Goal: Task Accomplishment & Management: Use online tool/utility

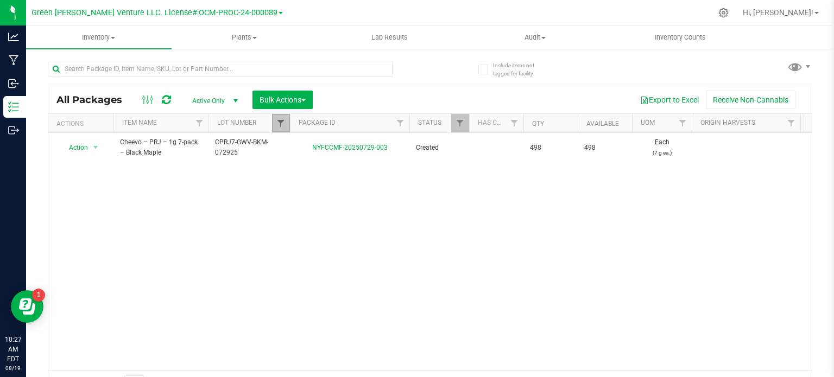
click at [281, 120] on span "Filter" at bounding box center [280, 123] width 9 height 9
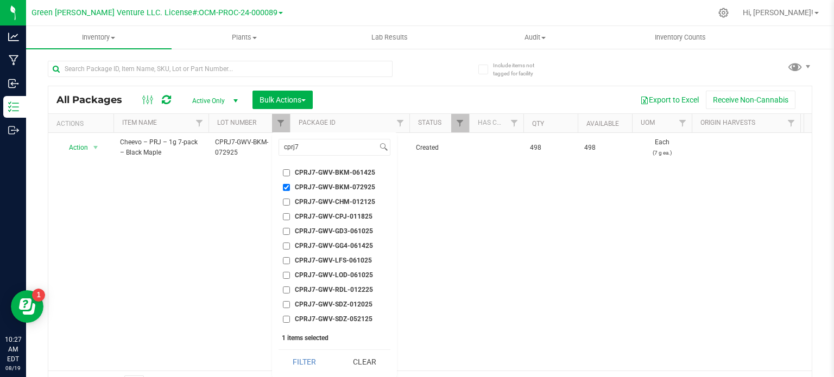
click at [285, 186] on input "CPRJ7-GWV-BKM-072925" at bounding box center [286, 187] width 7 height 7
checkbox input "false"
drag, startPoint x: 313, startPoint y: 149, endPoint x: 273, endPoint y: 149, distance: 40.7
click at [273, 149] on div "cprj7 Select All 012123-01THC-193FSD 0260557147654011 2022 Outdoor - LCD x Cher…" at bounding box center [334, 255] width 125 height 245
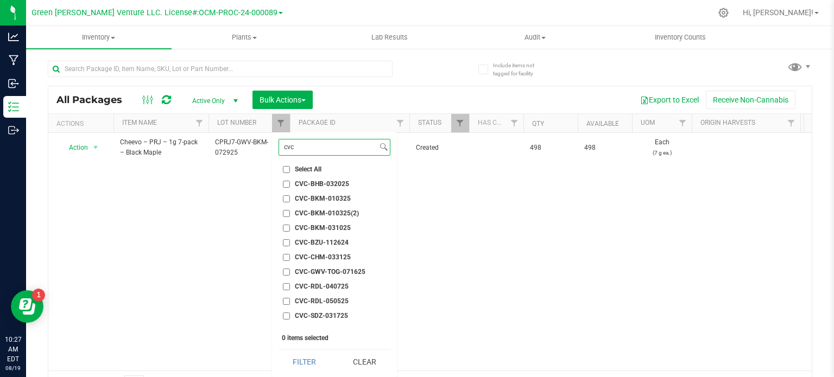
type input "cvc"
click at [285, 275] on input "CVC-GWV-TOG-071625" at bounding box center [286, 272] width 7 height 7
checkbox input "true"
click at [306, 368] on button "Filter" at bounding box center [305, 362] width 52 height 24
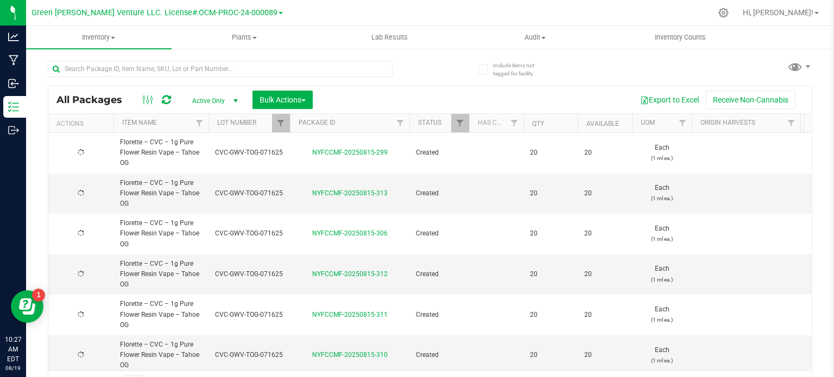
type input "[DATE]"
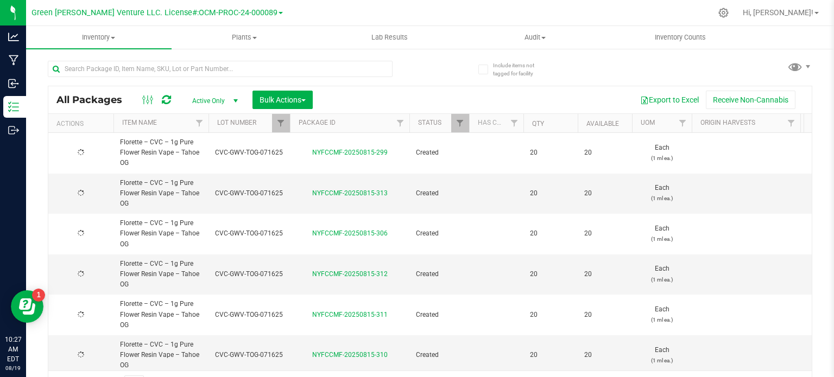
type input "[DATE]"
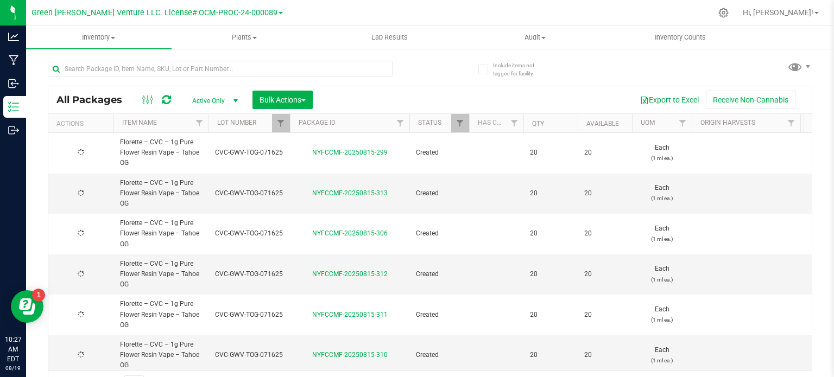
type input "[DATE]"
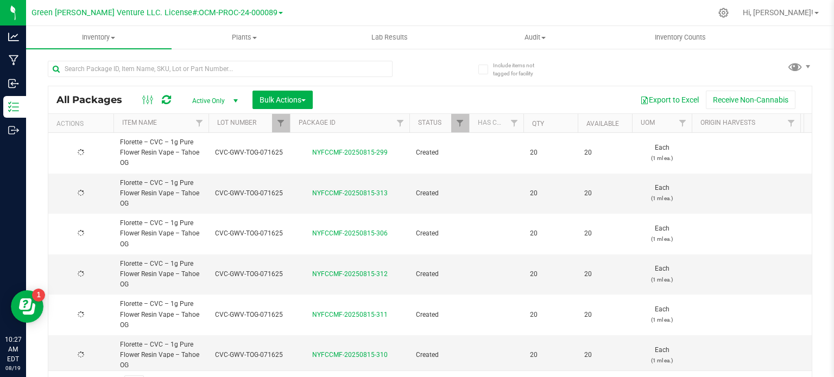
type input "[DATE]"
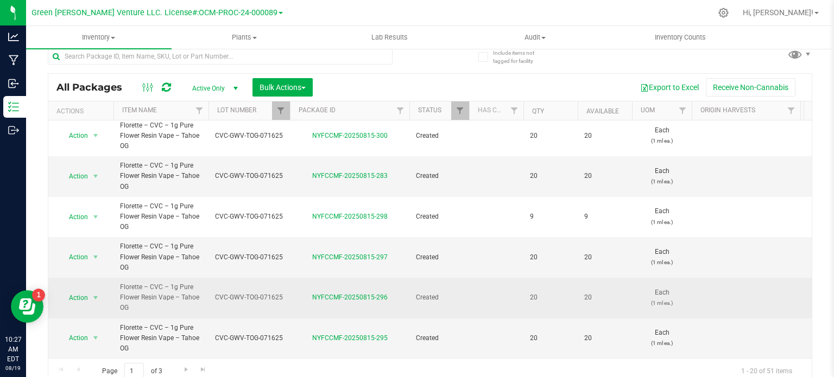
scroll to position [19, 0]
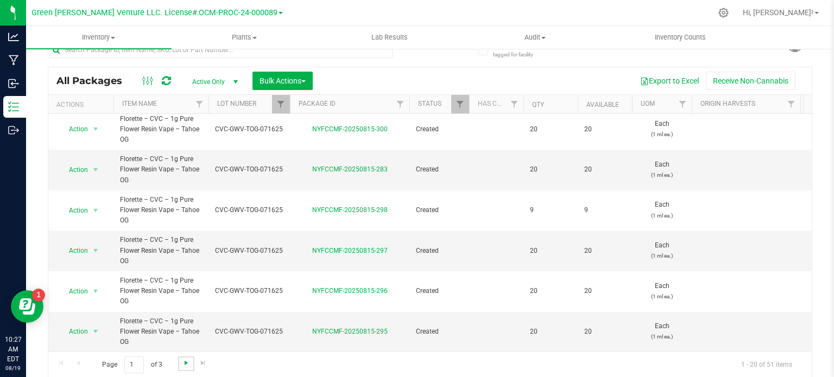
click at [187, 364] on span "Go to the next page" at bounding box center [186, 363] width 9 height 9
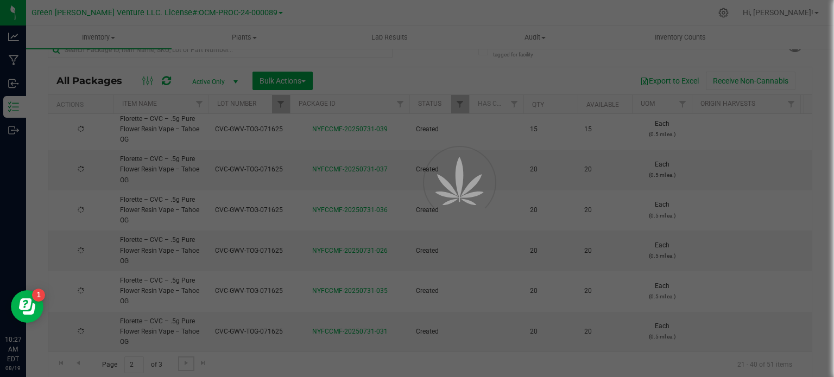
type input "[DATE]"
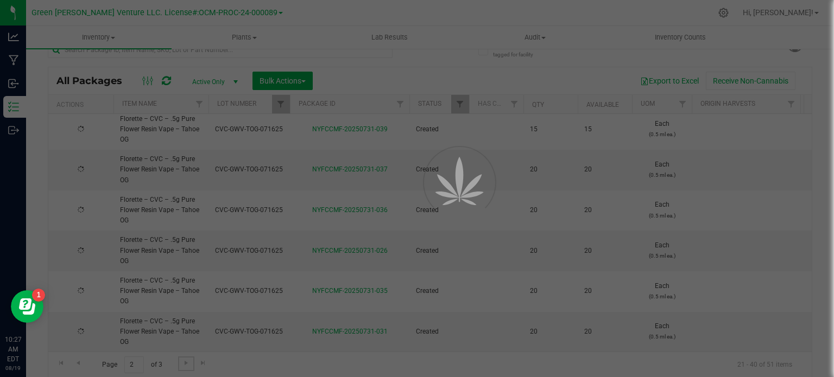
type input "[DATE]"
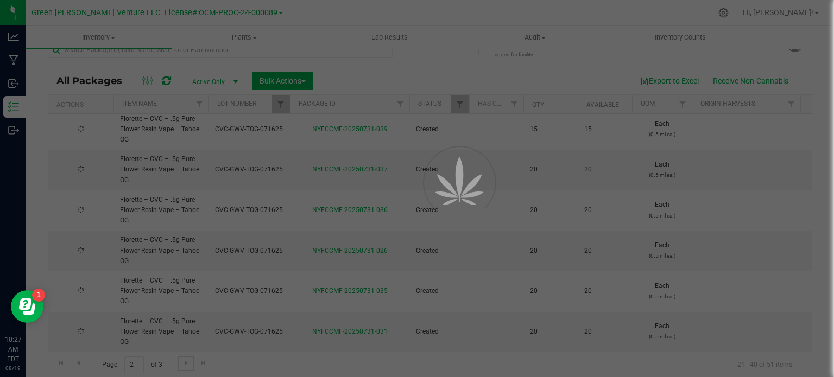
type input "[DATE]"
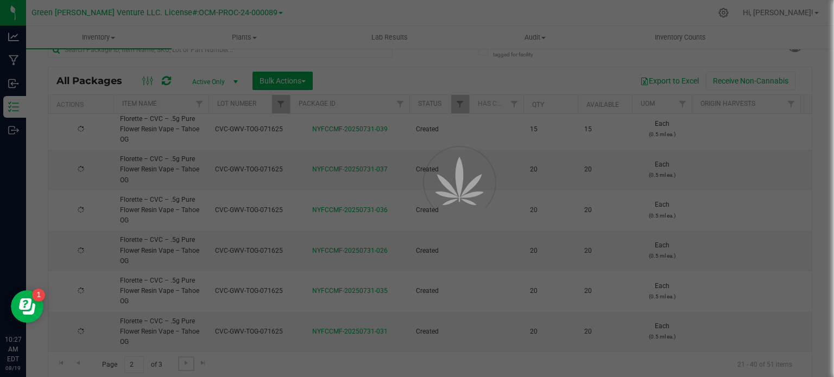
type input "[DATE]"
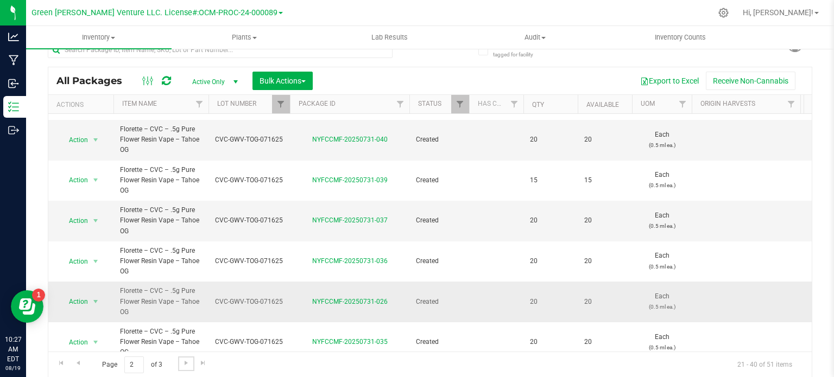
scroll to position [578, 0]
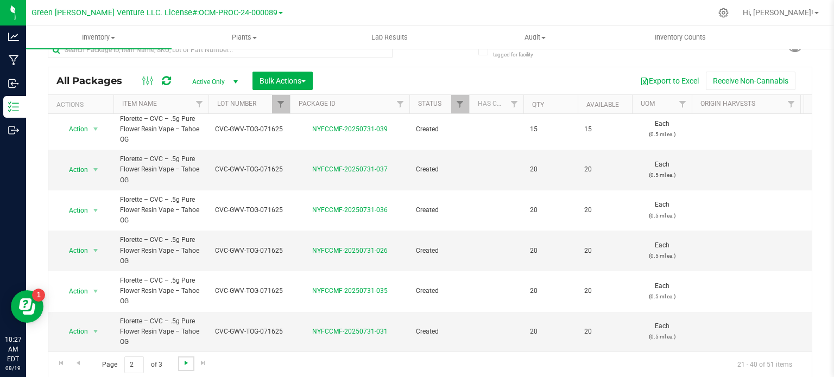
click at [188, 359] on span "Go to the next page" at bounding box center [186, 363] width 9 height 9
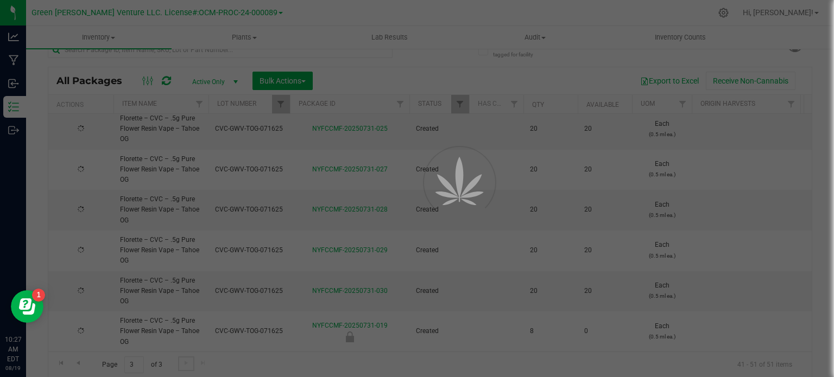
type input "[DATE]"
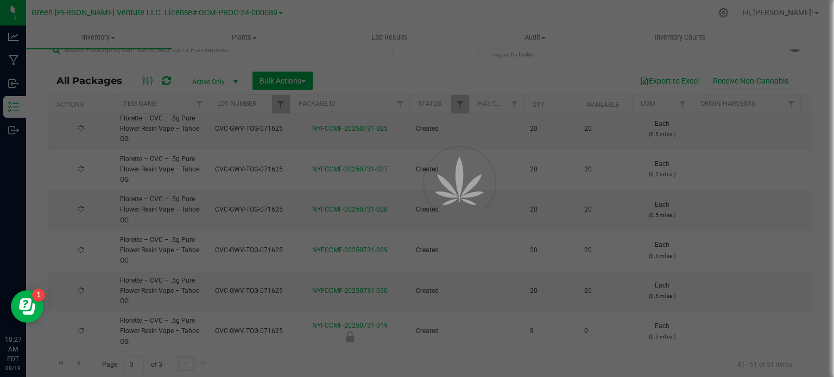
type input "[DATE]"
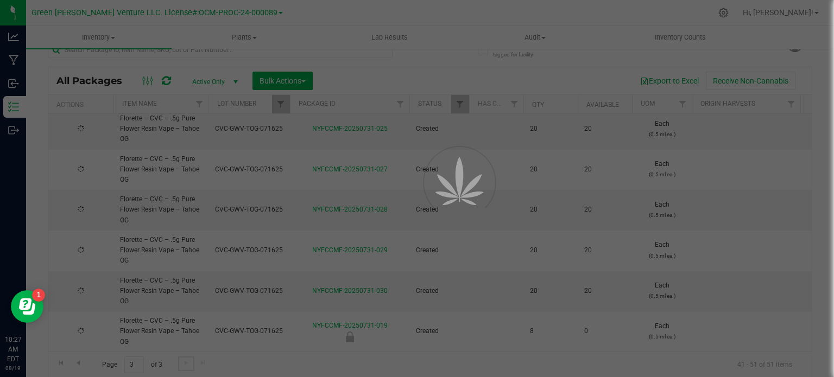
type input "[DATE]"
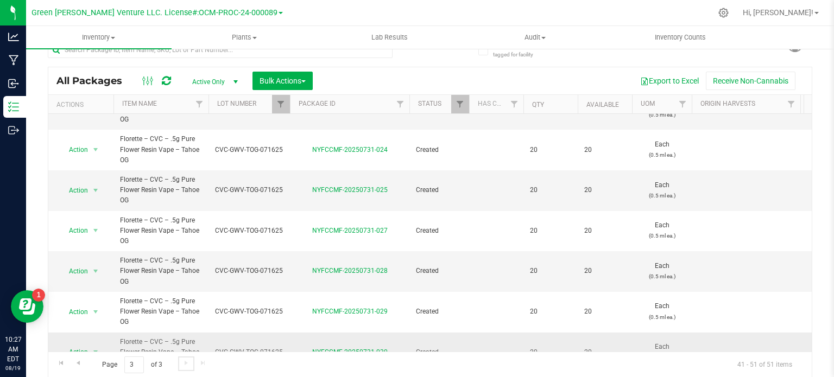
scroll to position [214, 0]
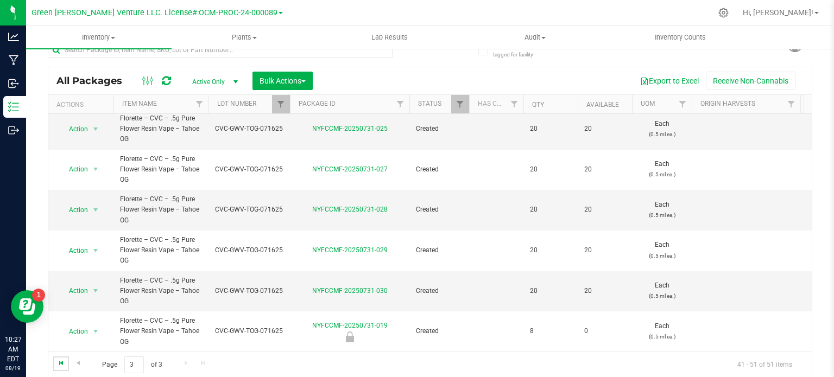
click at [59, 363] on span "Go to the first page" at bounding box center [61, 363] width 9 height 9
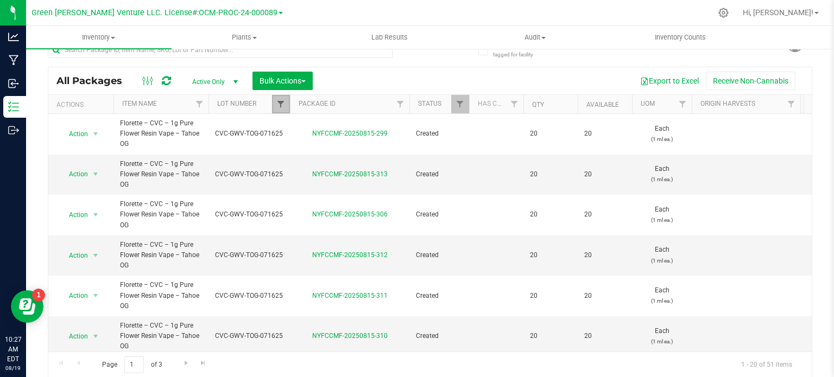
click at [282, 102] on span "Filter" at bounding box center [280, 104] width 9 height 9
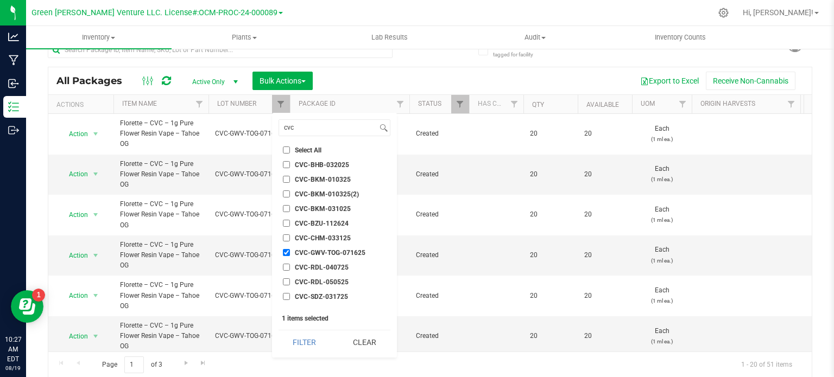
click at [287, 254] on input "CVC-GWV-TOG-071625" at bounding box center [286, 252] width 7 height 7
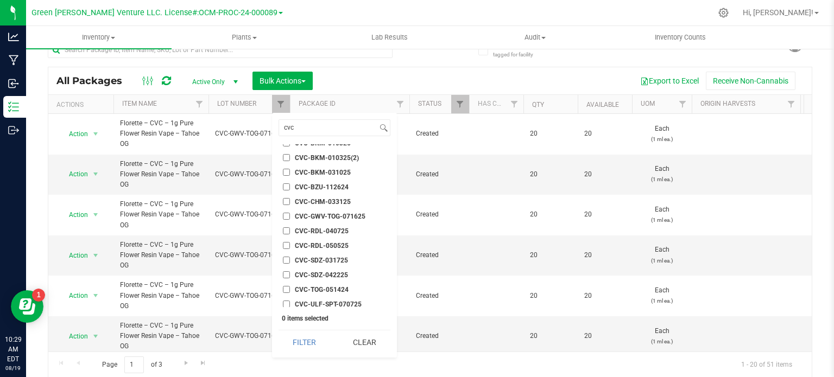
scroll to position [54, 0]
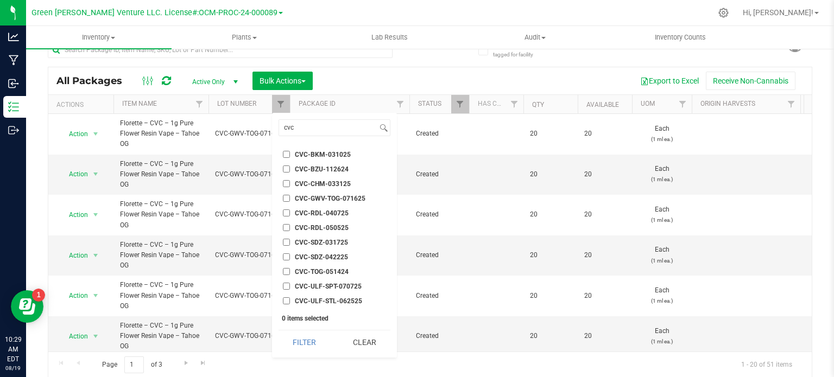
click at [284, 198] on input "CVC-GWV-TOG-071625" at bounding box center [286, 198] width 7 height 7
checkbox input "true"
click at [297, 128] on input "cvc" at bounding box center [328, 128] width 98 height 16
type input "c"
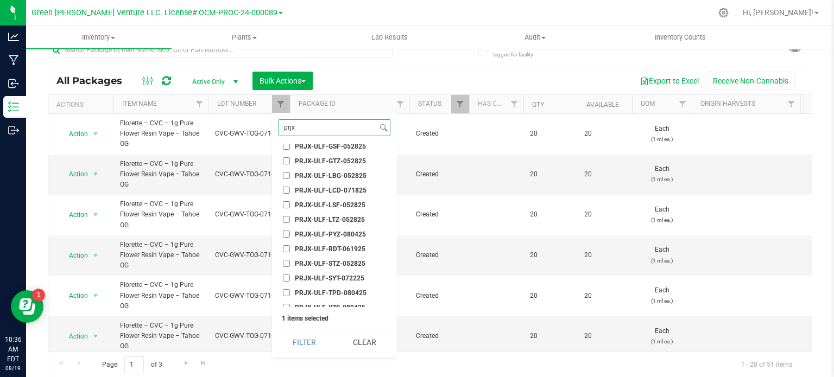
scroll to position [215, 0]
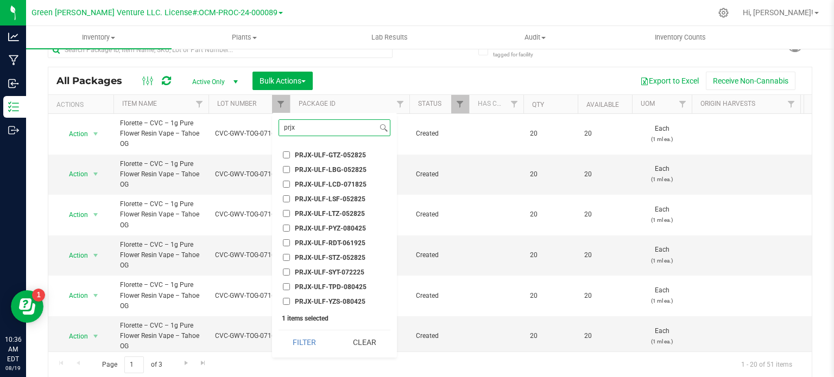
type input "prjx"
click at [351, 284] on span "PRJX-ULF-TPD-080425" at bounding box center [331, 287] width 72 height 7
click at [290, 283] on input "PRJX-ULF-TPD-080425" at bounding box center [286, 286] width 7 height 7
checkbox input "true"
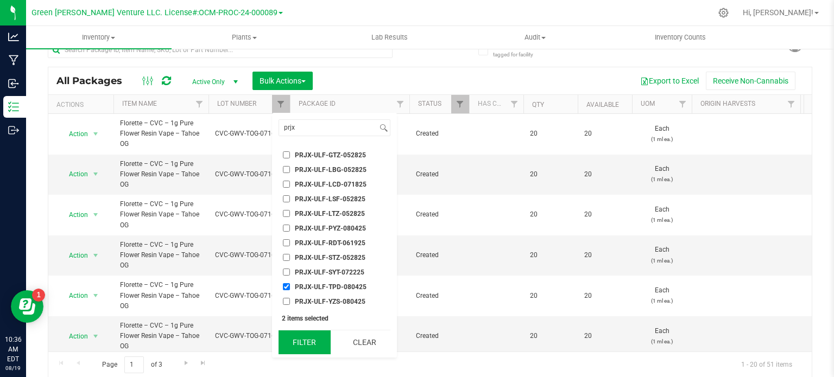
click at [303, 345] on button "Filter" at bounding box center [305, 343] width 52 height 24
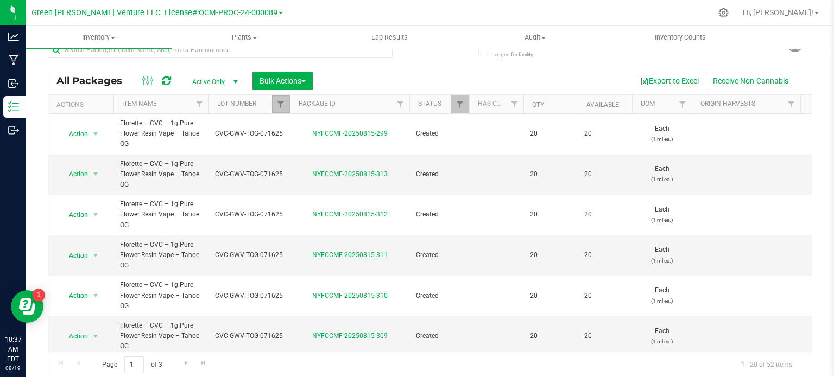
click at [274, 108] on link "Filter" at bounding box center [281, 104] width 18 height 18
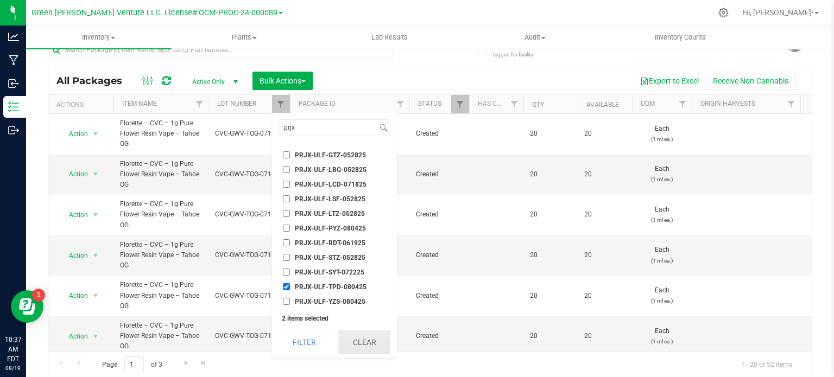
click at [356, 345] on button "Clear" at bounding box center [364, 343] width 52 height 24
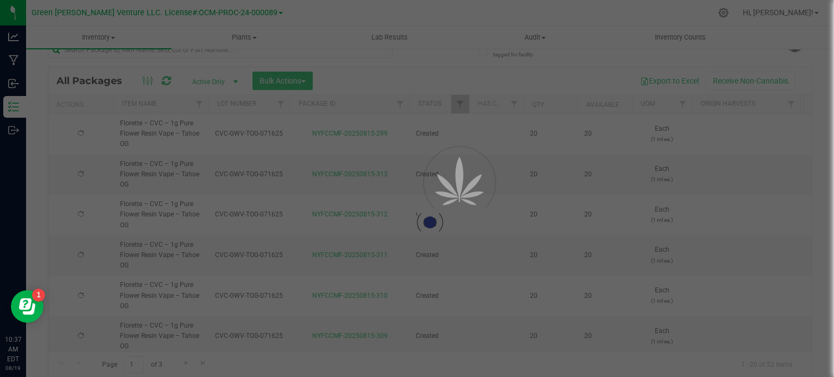
checkbox input "false"
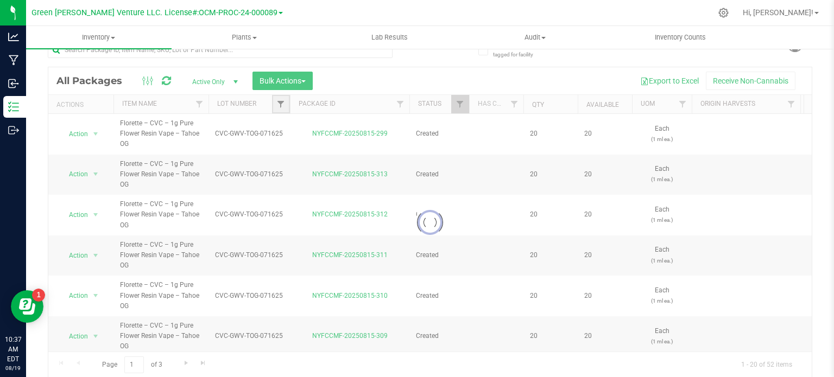
click at [280, 100] on span "Filter" at bounding box center [280, 104] width 9 height 9
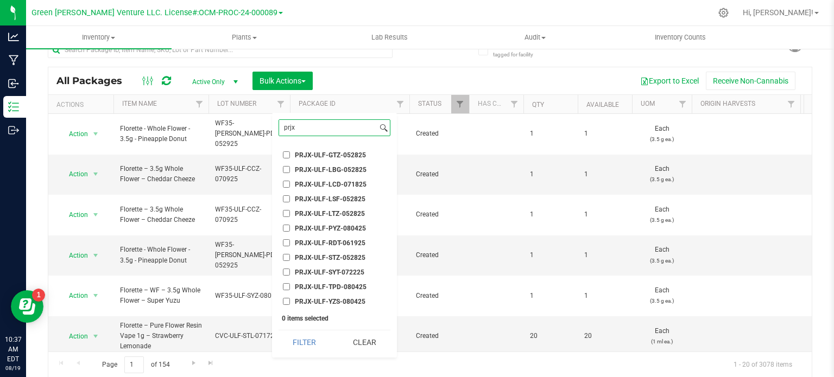
scroll to position [215, 0]
type input "prjx"
click at [285, 287] on input "PRJX-ULF-TPD-080425" at bounding box center [286, 286] width 7 height 7
checkbox input "true"
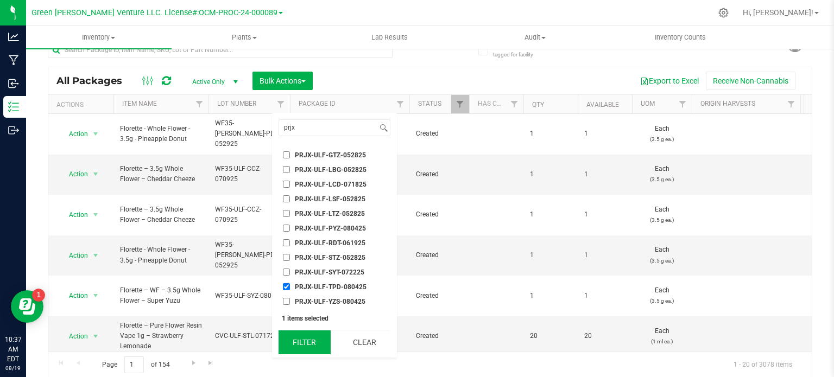
click at [304, 345] on button "Filter" at bounding box center [305, 343] width 52 height 24
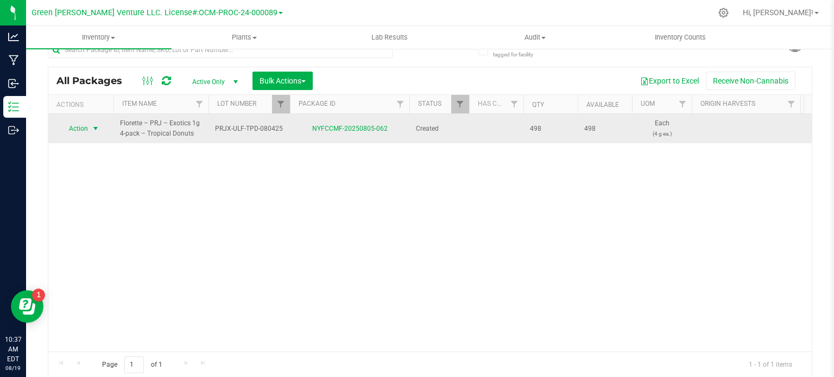
click at [81, 129] on span "Action" at bounding box center [73, 128] width 29 height 15
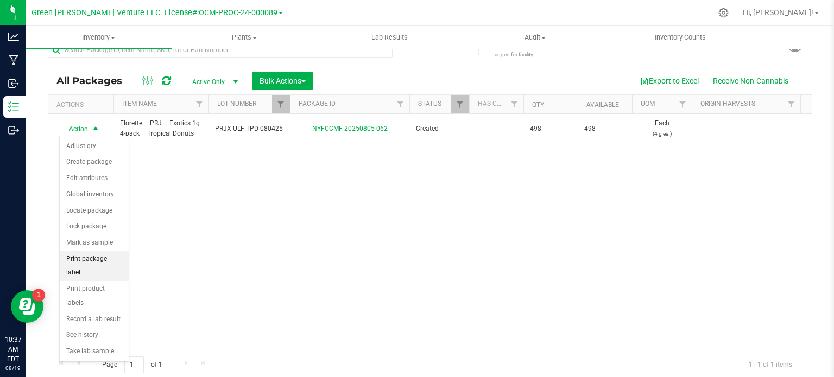
click at [103, 260] on li "Print package label" at bounding box center [94, 266] width 69 height 30
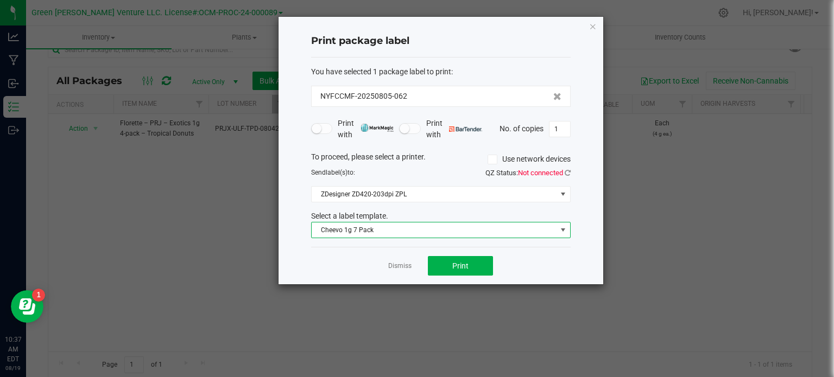
click at [422, 230] on span "Cheevo 1g 7 Pack" at bounding box center [434, 230] width 245 height 15
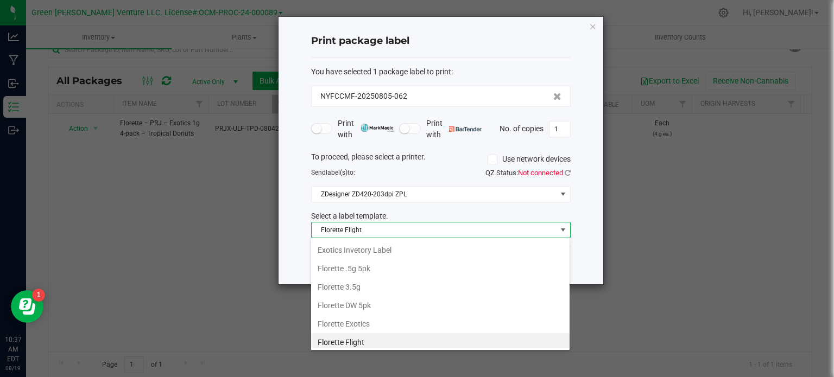
scroll to position [147, 0]
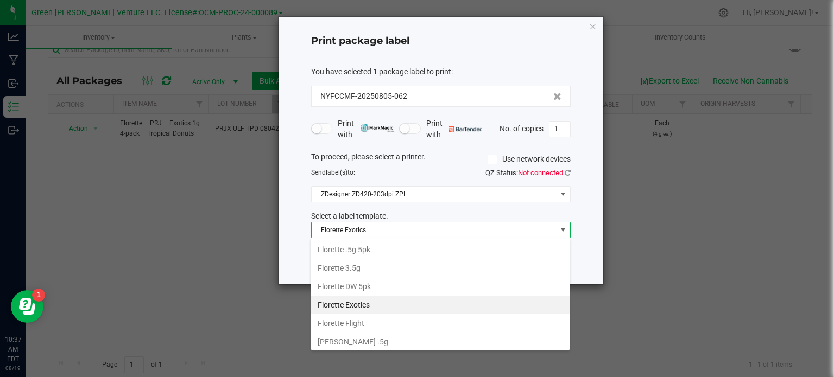
click at [369, 300] on li "Florette Exotics" at bounding box center [440, 305] width 259 height 18
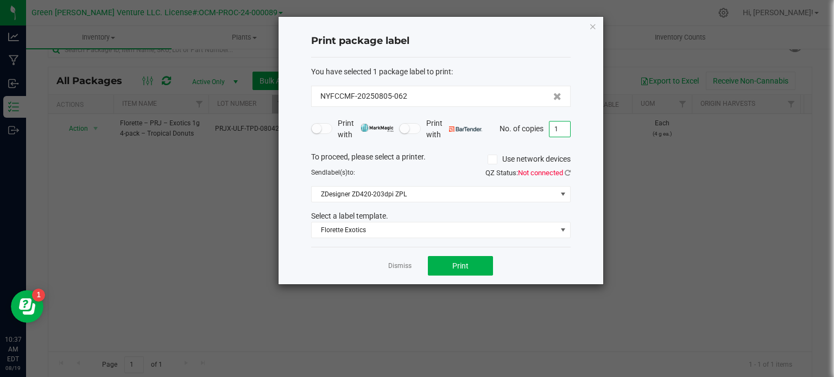
click at [558, 134] on input "1" at bounding box center [560, 129] width 21 height 15
type input "100"
click at [451, 264] on button "Print" at bounding box center [460, 266] width 65 height 20
click at [591, 30] on icon "button" at bounding box center [593, 26] width 8 height 13
